Goal: Information Seeking & Learning: Learn about a topic

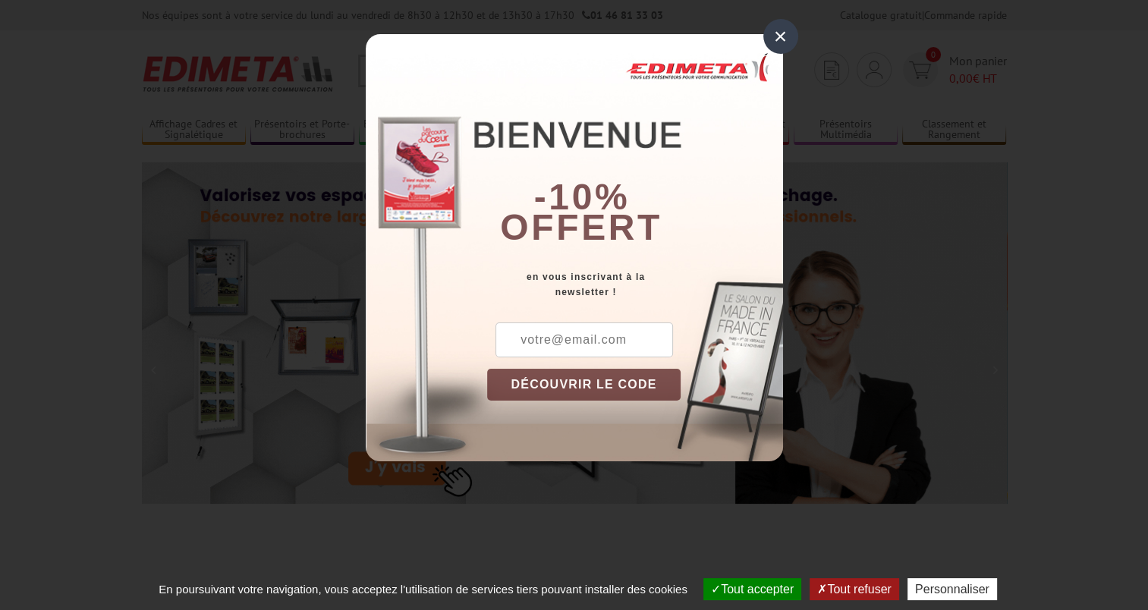
click at [782, 34] on div "×" at bounding box center [780, 36] width 35 height 35
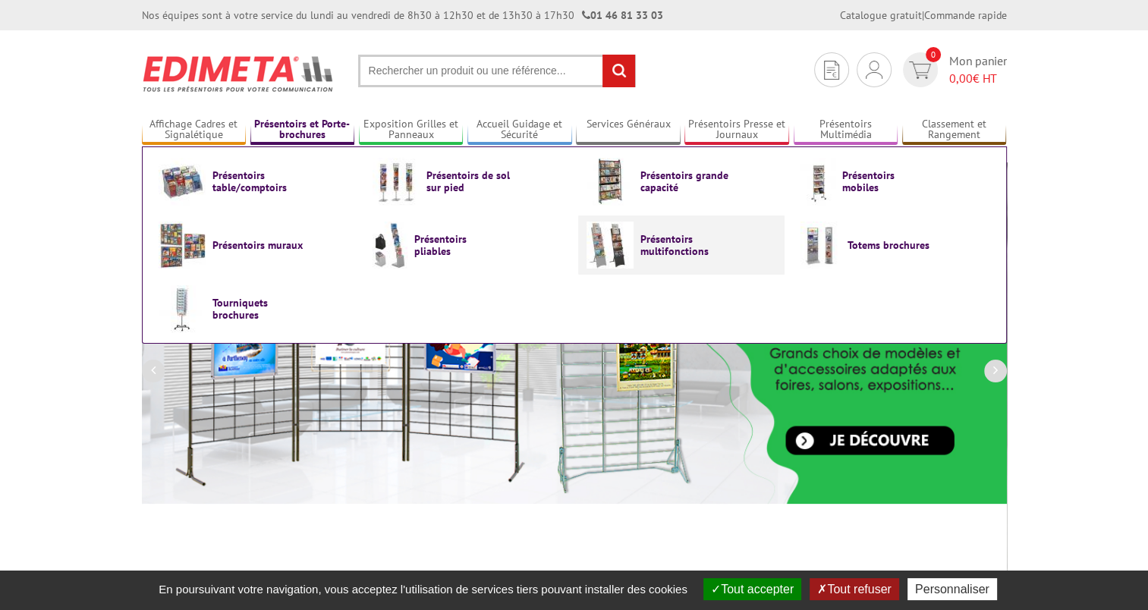
click at [638, 245] on link "Présentoirs multifonctions" at bounding box center [682, 245] width 190 height 47
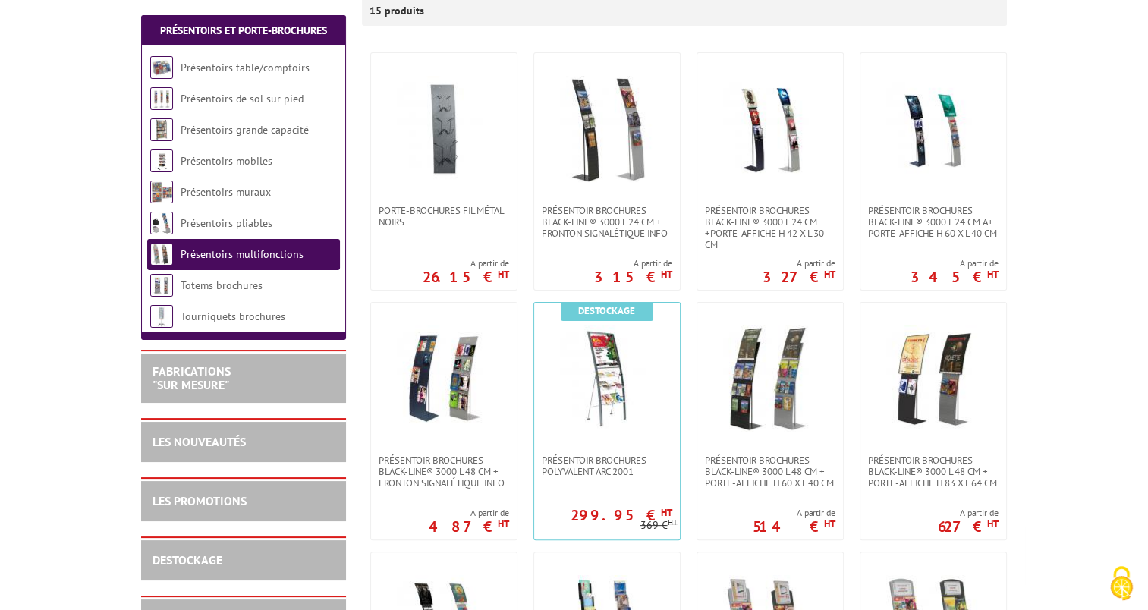
scroll to position [304, 0]
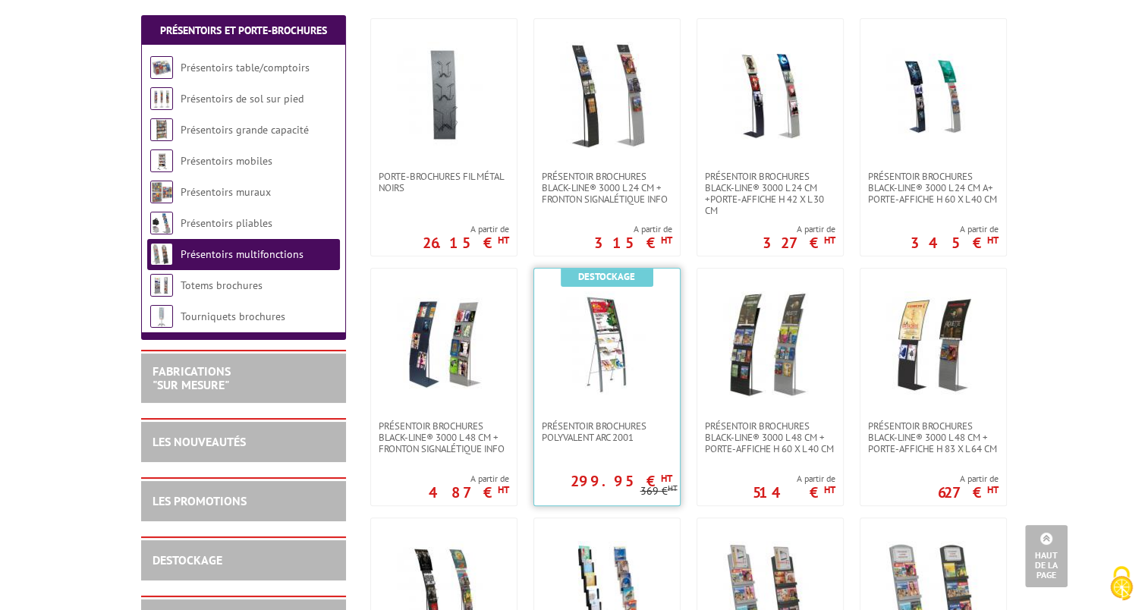
click at [599, 364] on img at bounding box center [607, 344] width 106 height 106
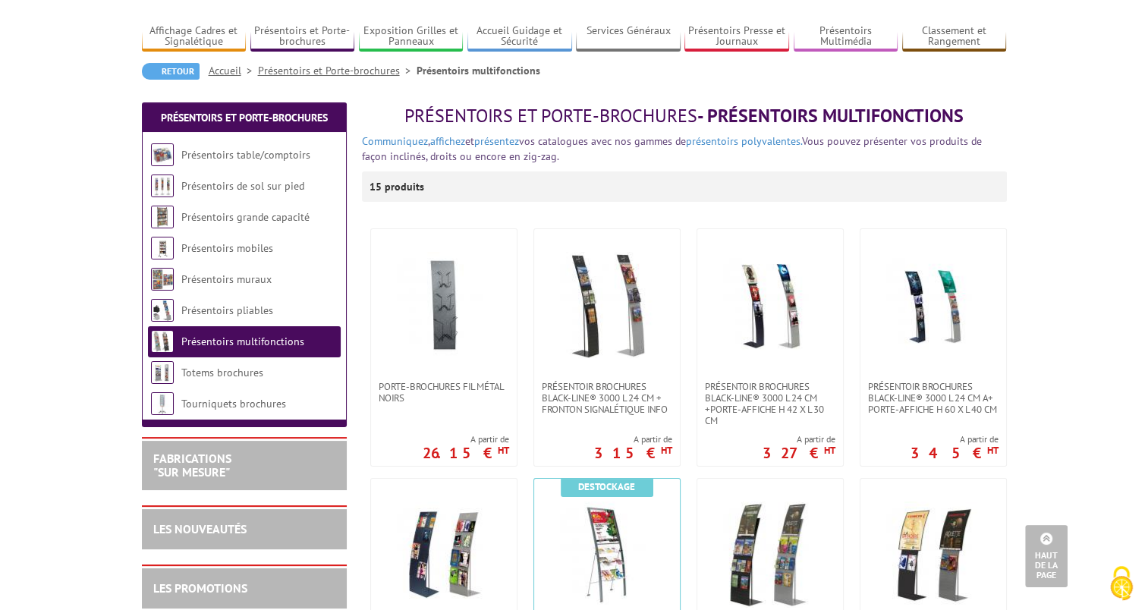
scroll to position [76, 0]
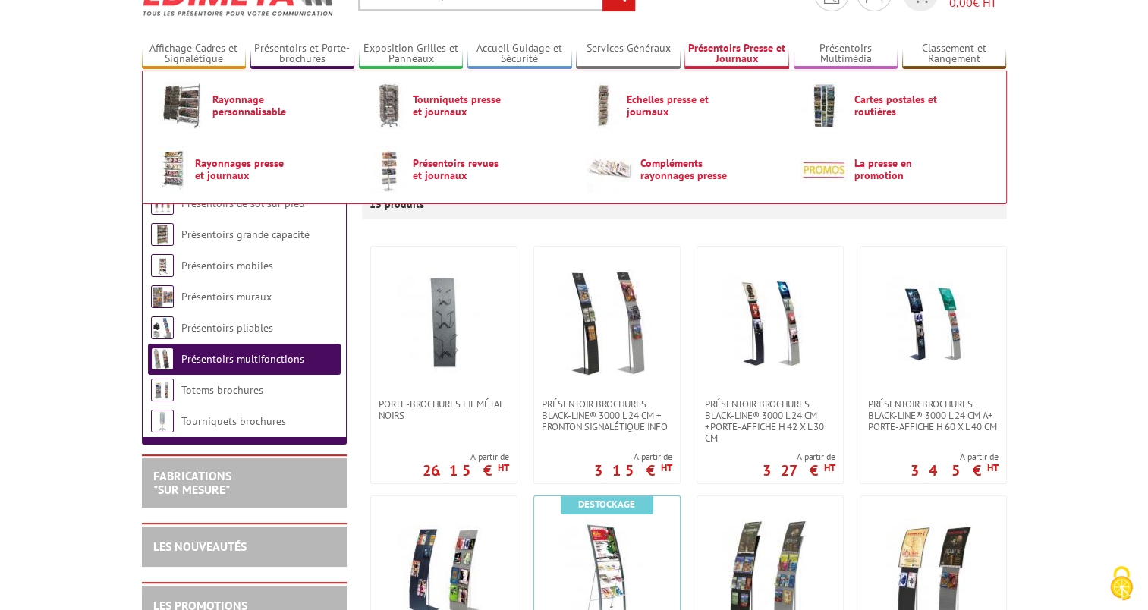
click at [743, 50] on link "Présentoirs Presse et Journaux" at bounding box center [736, 54] width 105 height 25
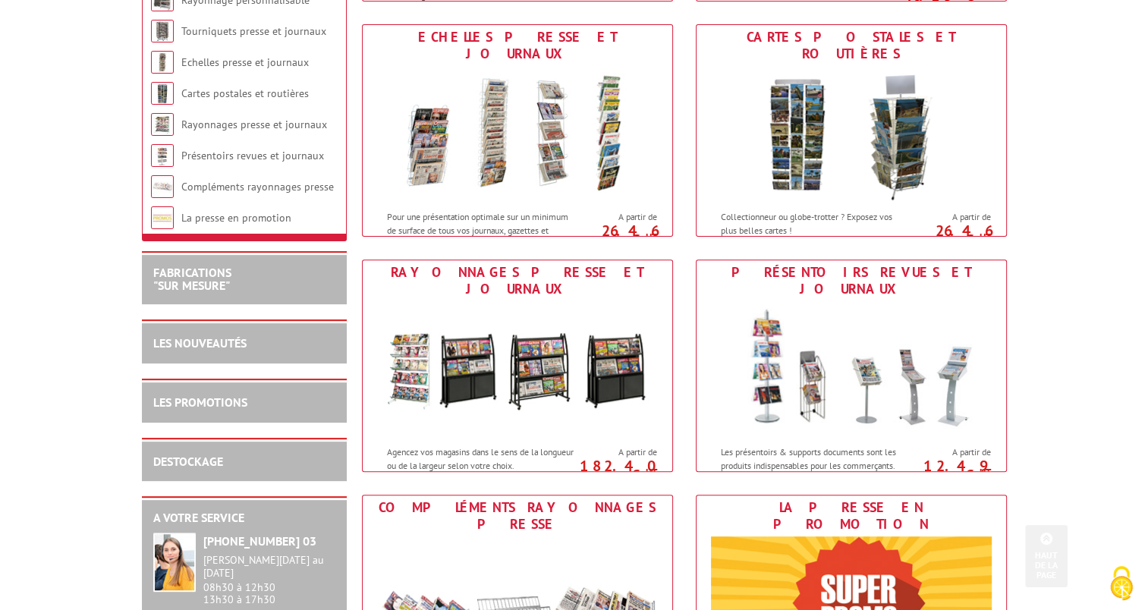
scroll to position [531, 0]
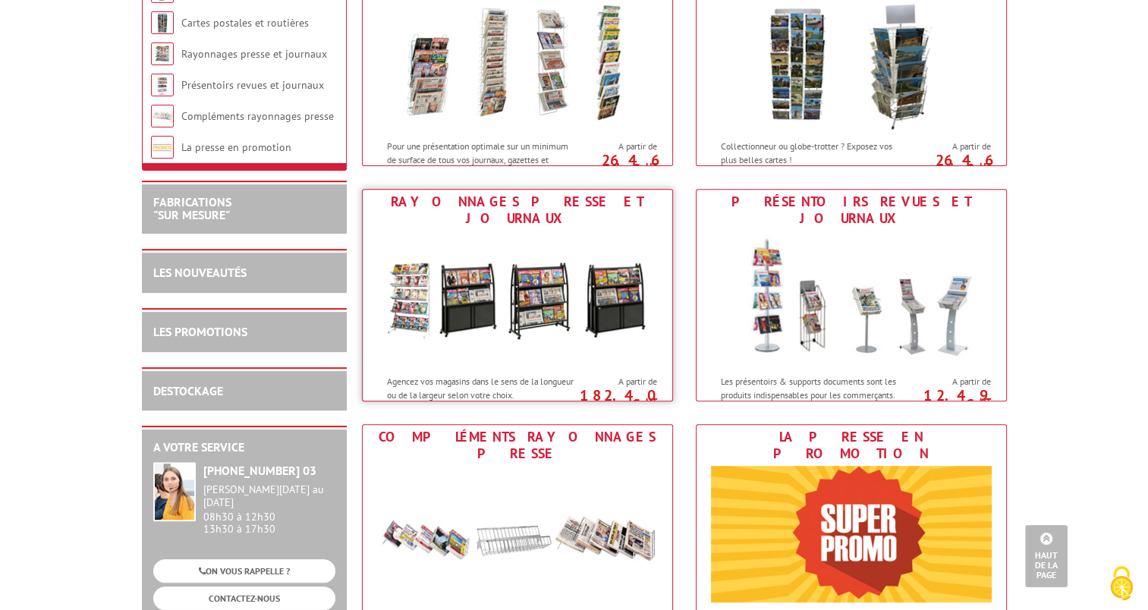
click at [524, 307] on img at bounding box center [517, 299] width 281 height 137
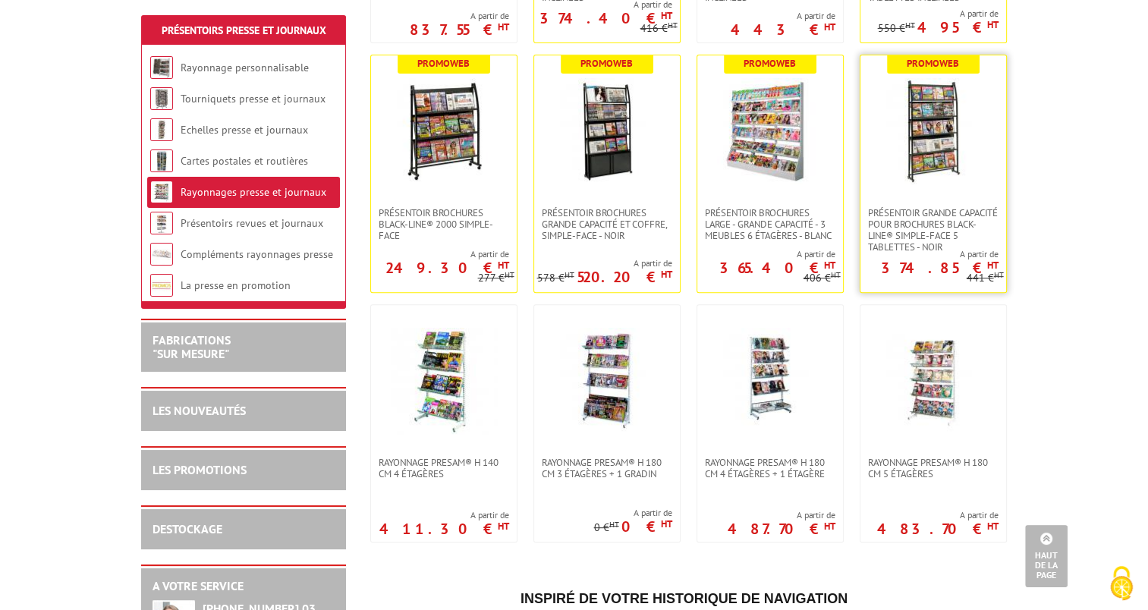
scroll to position [531, 0]
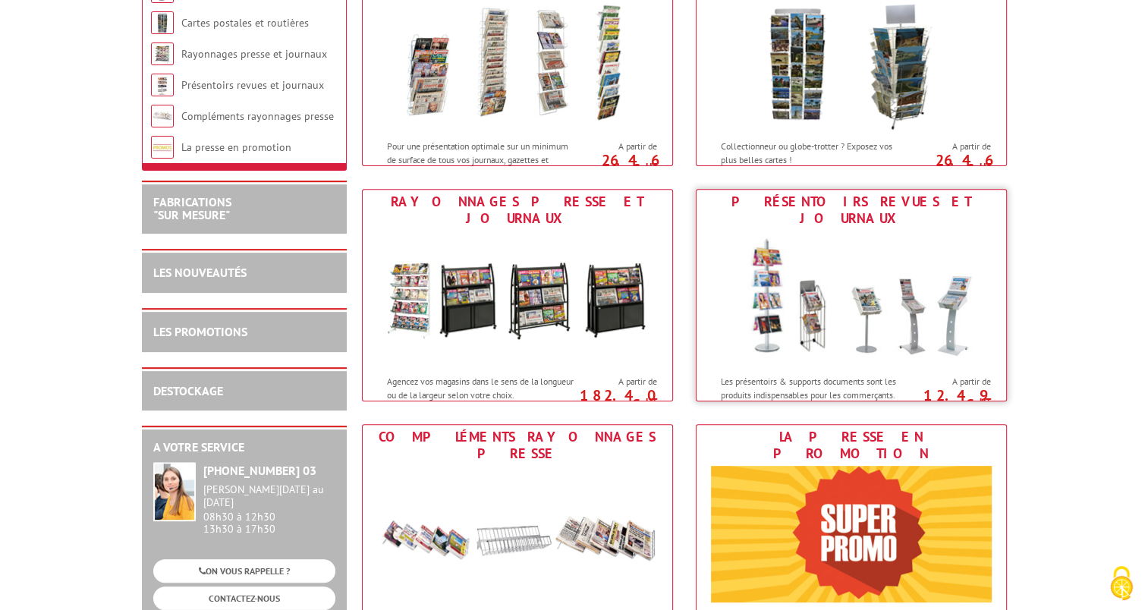
click at [853, 291] on img at bounding box center [851, 299] width 281 height 137
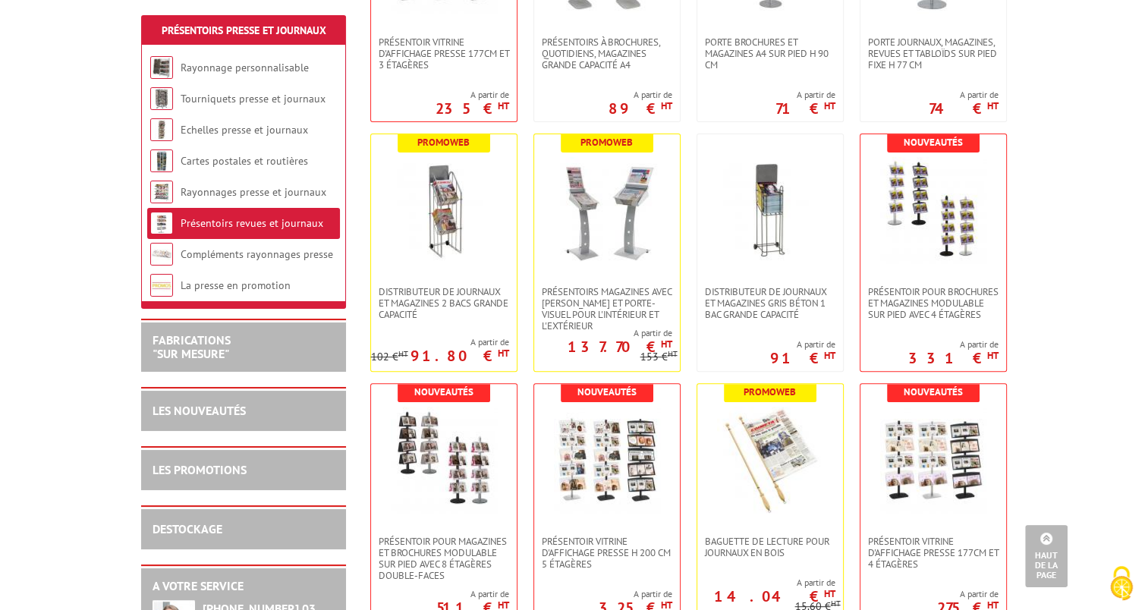
scroll to position [455, 0]
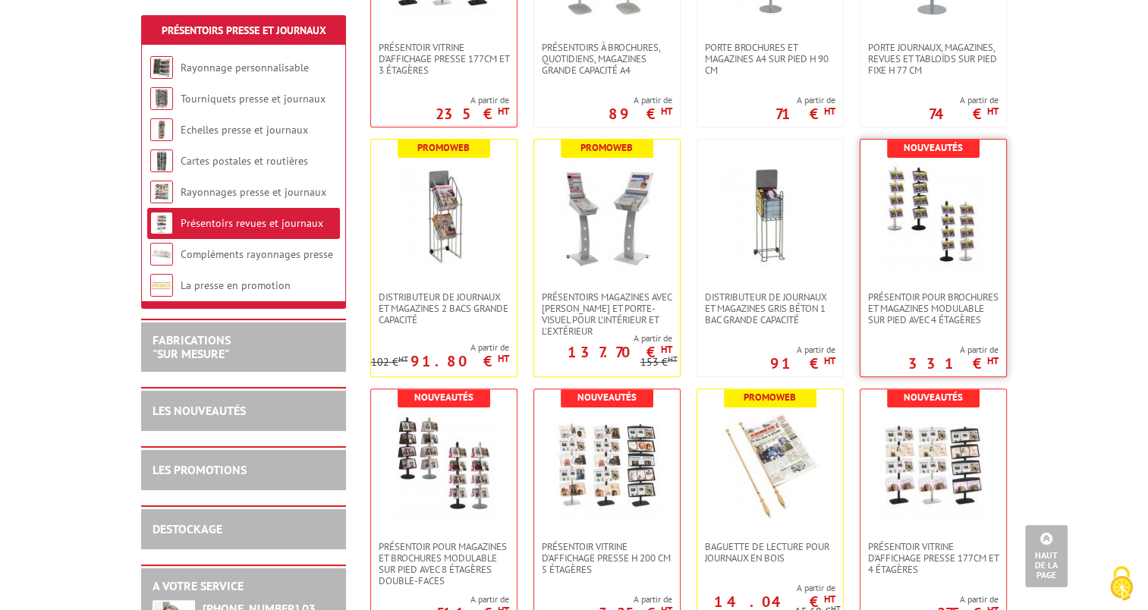
click at [935, 256] on img at bounding box center [933, 215] width 106 height 106
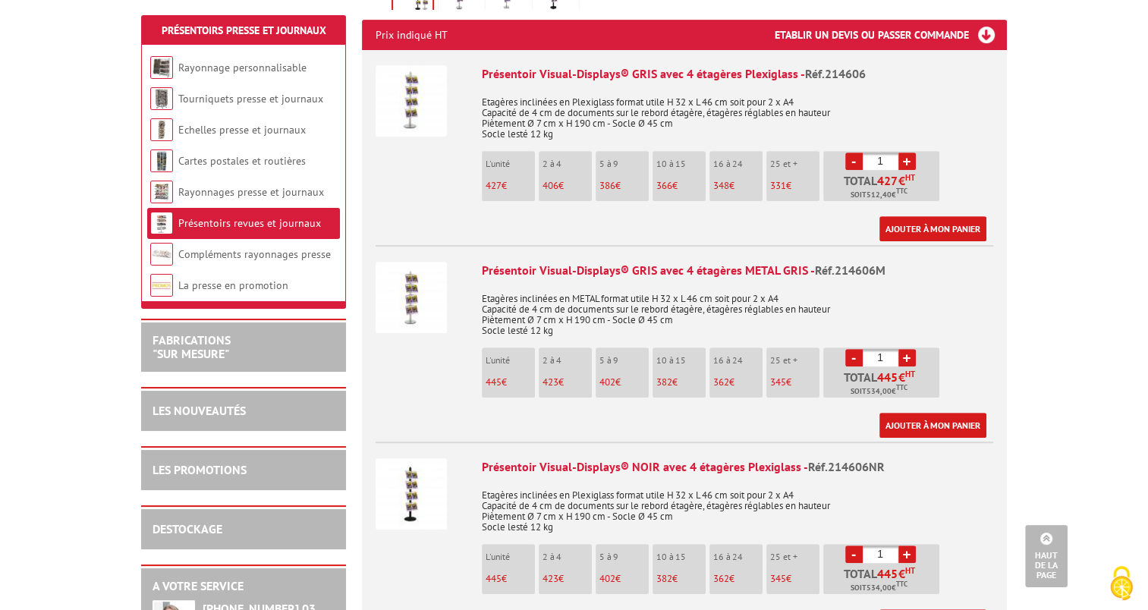
scroll to position [607, 0]
